Goal: Information Seeking & Learning: Learn about a topic

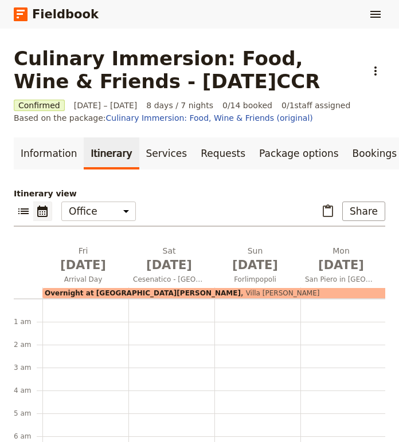
scroll to position [202, 0]
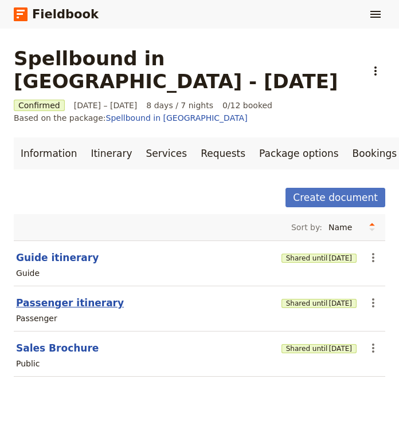
click at [96, 296] on button "Passenger itinerary" at bounding box center [70, 303] width 108 height 14
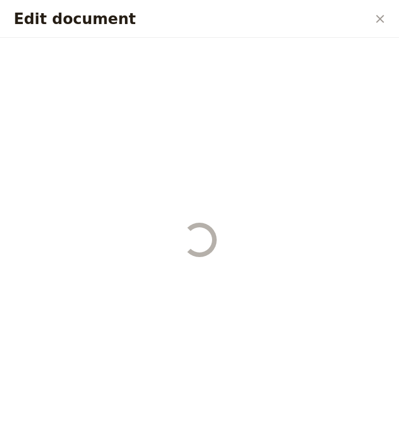
select select "PASSENGER"
select select "RUN_SHEET"
select select "DEFAULT"
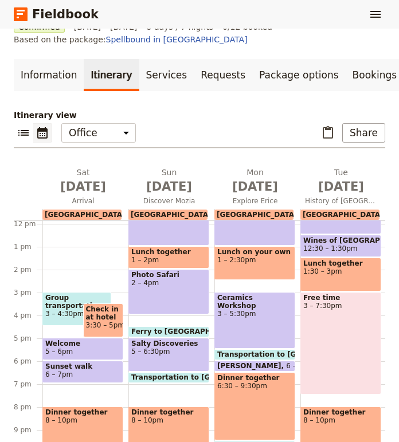
scroll to position [101, 0]
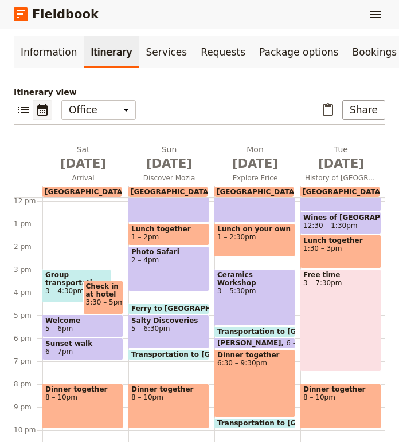
click at [105, 325] on span "5 – 6pm" at bounding box center [82, 329] width 75 height 8
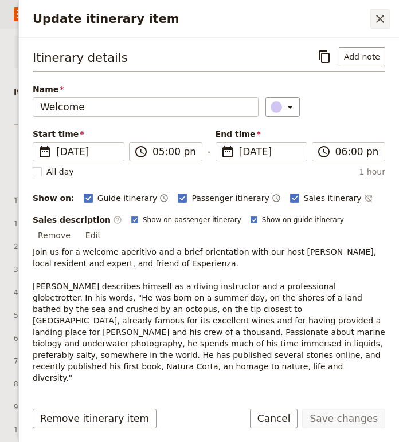
click at [383, 18] on icon "Close drawer" at bounding box center [380, 19] width 14 height 14
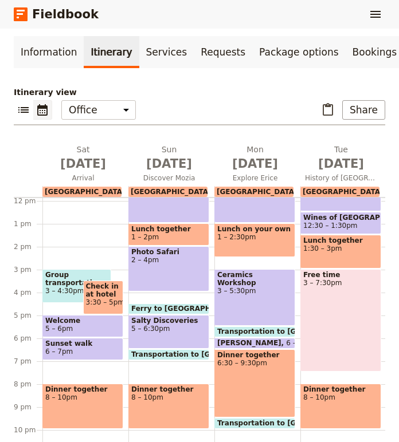
click at [96, 394] on span "8 – 10pm" at bounding box center [82, 398] width 75 height 8
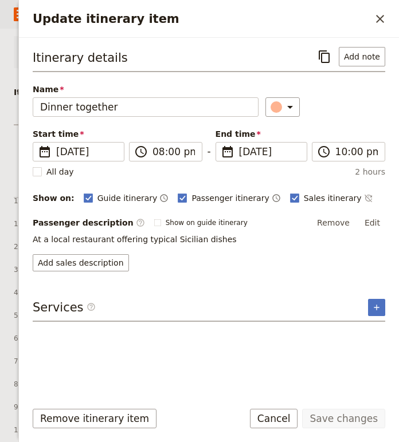
click at [278, 418] on button "Cancel" at bounding box center [274, 418] width 48 height 19
